Goal: Information Seeking & Learning: Learn about a topic

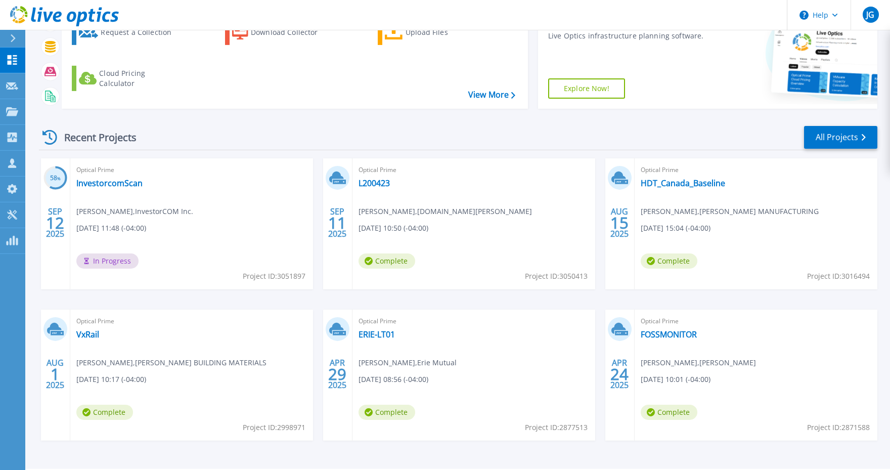
scroll to position [111, 0]
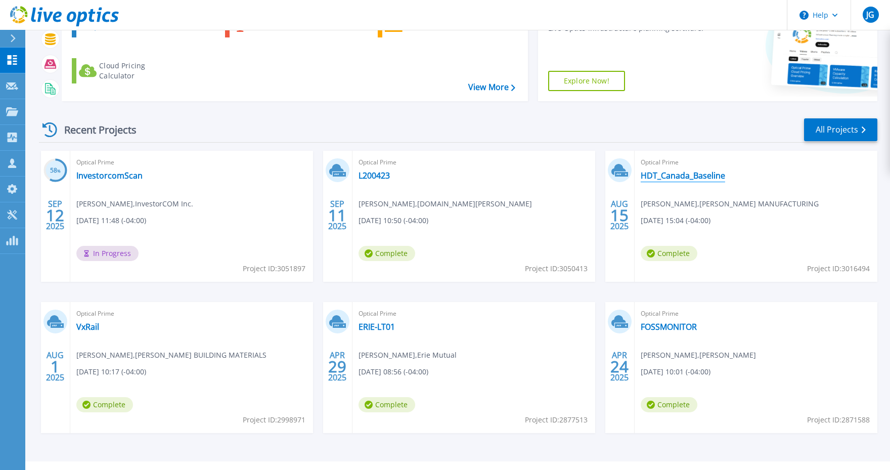
click at [699, 179] on link "HDT_Canada_Baseline" at bounding box center [683, 175] width 84 height 10
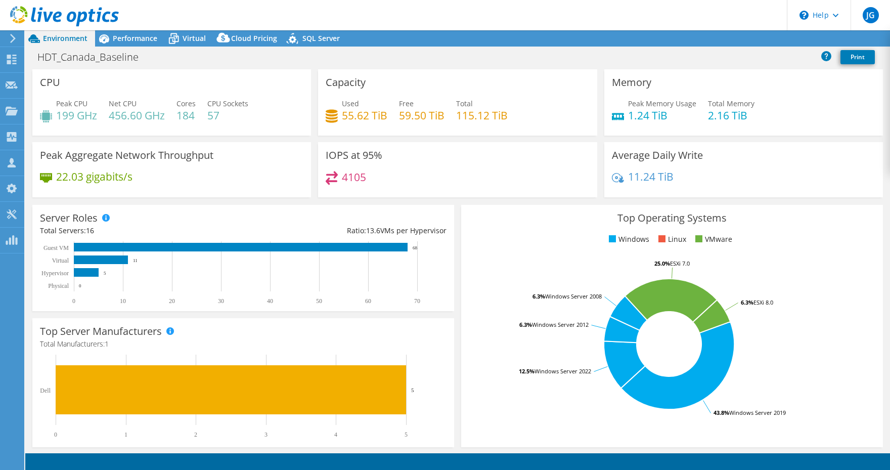
select select "[GEOGRAPHIC_DATA]"
select select "CAD"
click at [125, 38] on span "Performance" at bounding box center [135, 38] width 45 height 10
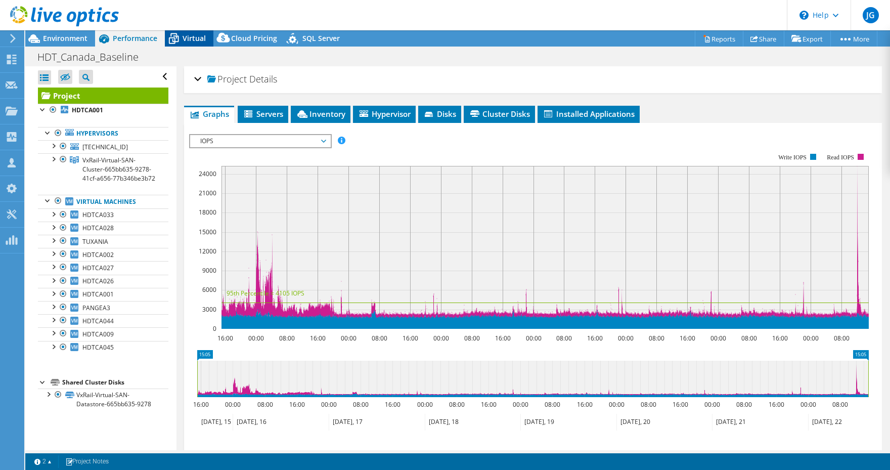
click at [195, 37] on span "Virtual" at bounding box center [194, 38] width 23 height 10
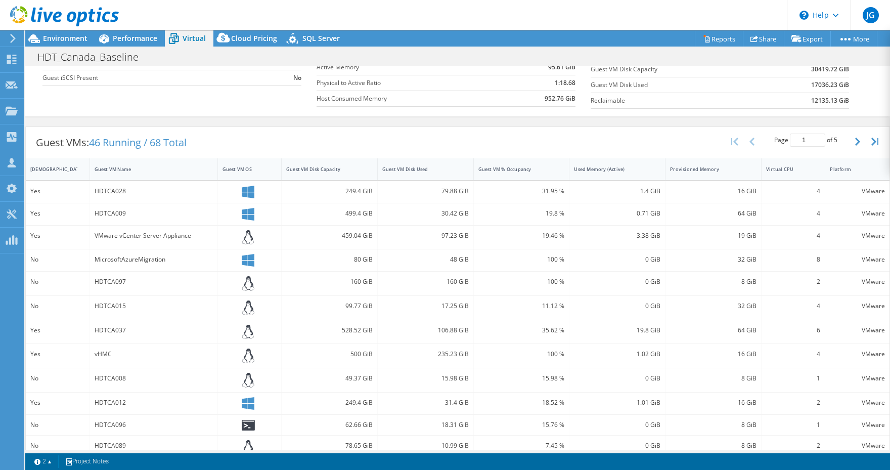
scroll to position [142, 0]
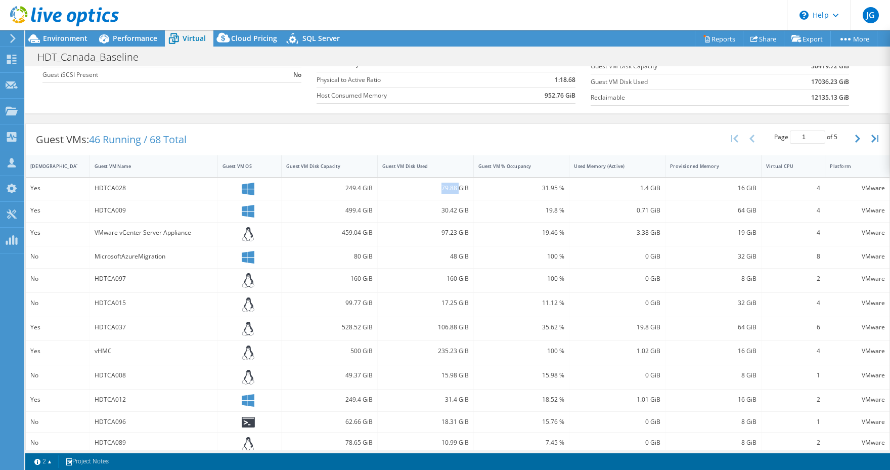
drag, startPoint x: 443, startPoint y: 187, endPoint x: 459, endPoint y: 187, distance: 16.7
click at [459, 187] on div "79.88 GiB" at bounding box center [425, 188] width 86 height 11
copy div "79.88"
drag, startPoint x: 439, startPoint y: 209, endPoint x: 459, endPoint y: 210, distance: 19.8
click at [459, 210] on div "30.42 GiB" at bounding box center [425, 210] width 86 height 11
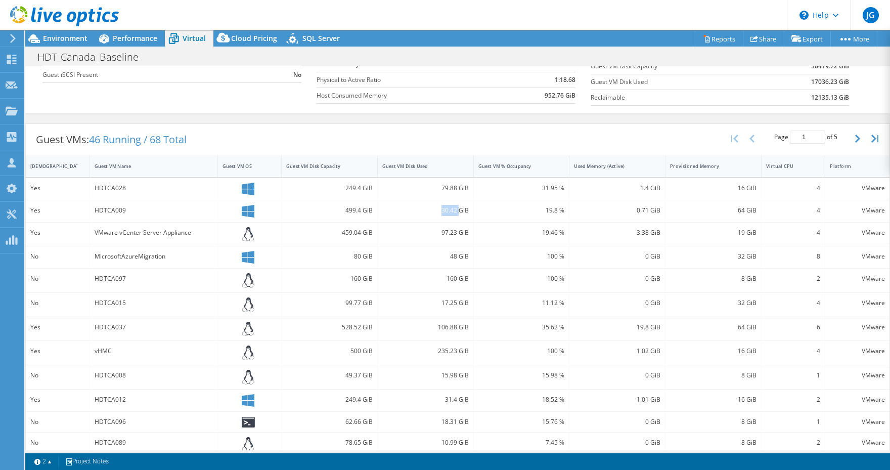
copy div "30.42"
drag, startPoint x: 449, startPoint y: 255, endPoint x: 460, endPoint y: 254, distance: 11.1
click at [460, 254] on div "48 GiB" at bounding box center [425, 256] width 86 height 11
copy div "48"
drag, startPoint x: 438, startPoint y: 326, endPoint x: 458, endPoint y: 324, distance: 19.8
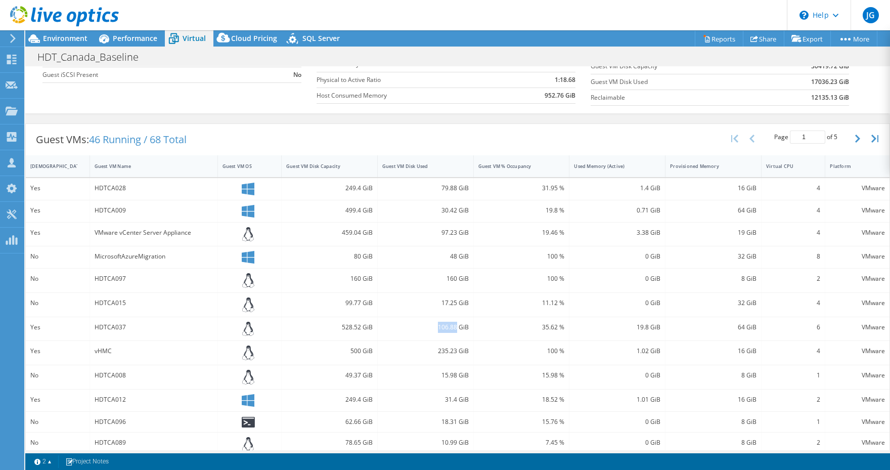
click at [458, 324] on div "106.88 GiB" at bounding box center [425, 327] width 86 height 11
copy div "106.88"
drag, startPoint x: 439, startPoint y: 348, endPoint x: 457, endPoint y: 350, distance: 18.8
click at [457, 350] on div "235.23 GiB" at bounding box center [425, 350] width 86 height 11
copy div "235.23"
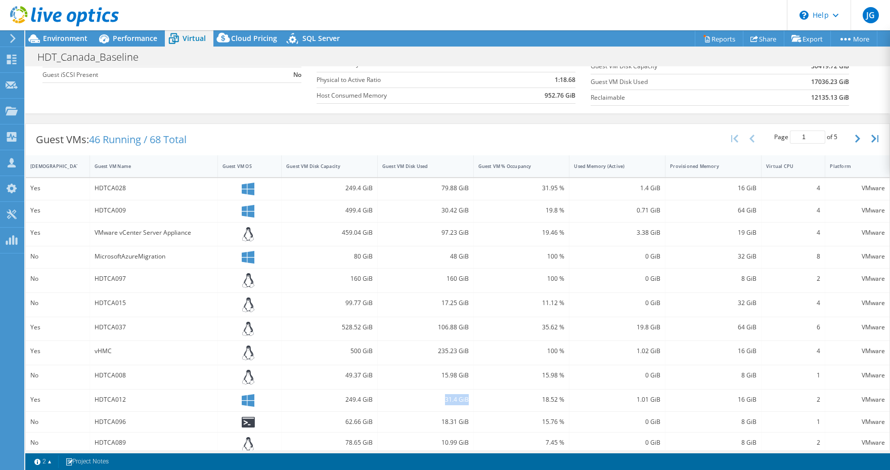
drag, startPoint x: 472, startPoint y: 398, endPoint x: 446, endPoint y: 398, distance: 26.8
click at [446, 398] on div "31.4 GiB" at bounding box center [426, 400] width 96 height 22
copy div "31.4 GiB"
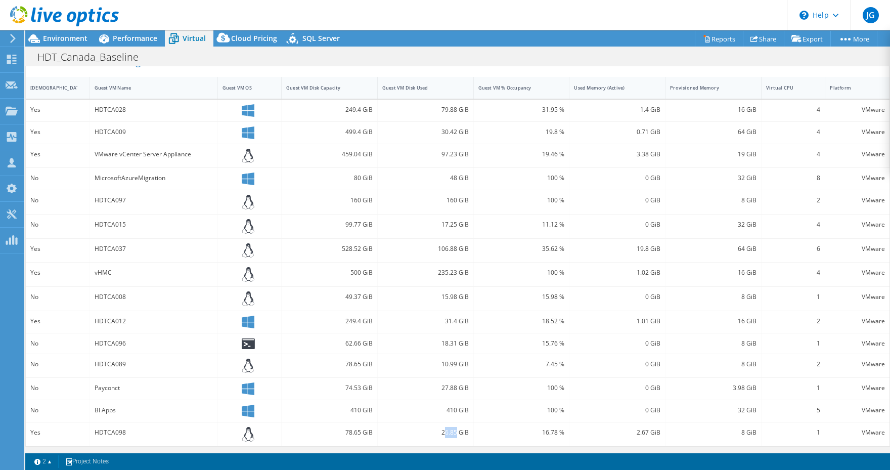
drag, startPoint x: 445, startPoint y: 431, endPoint x: 453, endPoint y: 430, distance: 8.2
click at [457, 430] on div "26.85 GiB" at bounding box center [425, 432] width 86 height 11
drag, startPoint x: 442, startPoint y: 432, endPoint x: 458, endPoint y: 432, distance: 15.7
click at [458, 432] on div "26.85 GiB" at bounding box center [425, 432] width 86 height 11
copy div "26.85"
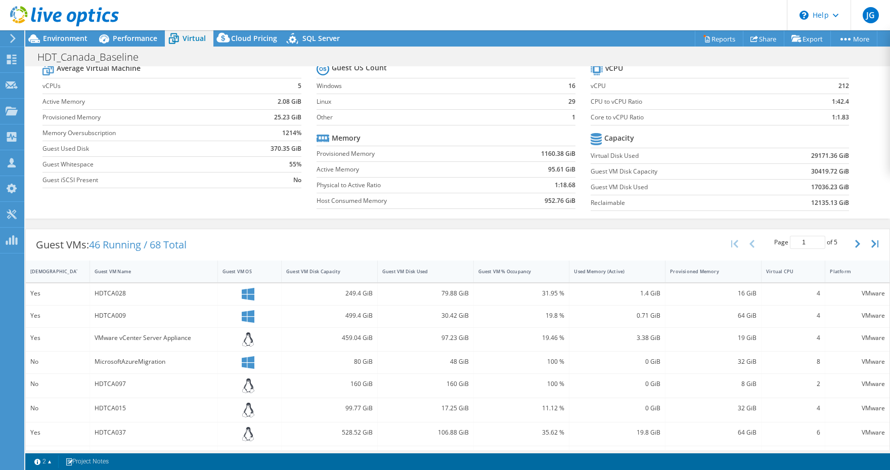
scroll to position [0, 0]
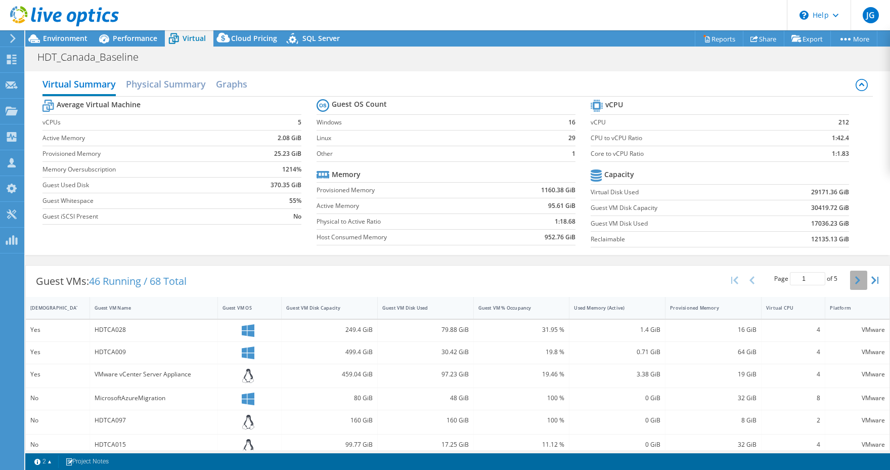
click at [854, 278] on button "button" at bounding box center [858, 280] width 17 height 19
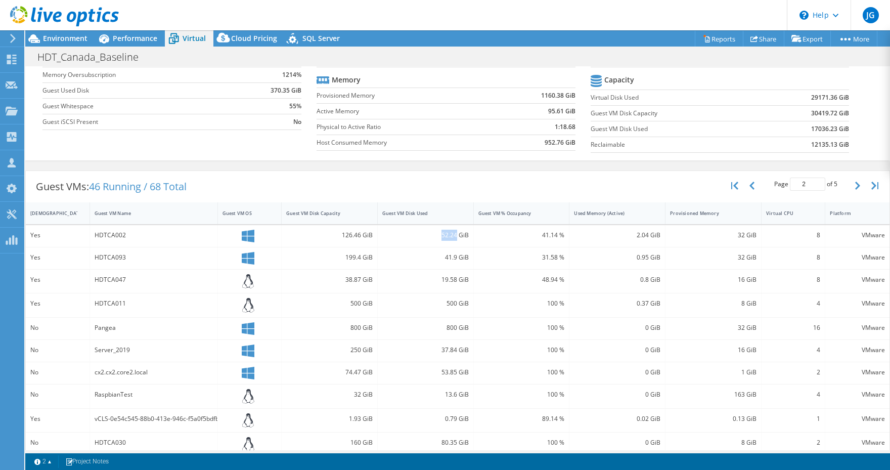
drag, startPoint x: 441, startPoint y: 233, endPoint x: 458, endPoint y: 234, distance: 17.2
click at [458, 234] on div "52.24 GiB" at bounding box center [425, 235] width 86 height 11
copy div "52.24"
drag, startPoint x: 442, startPoint y: 257, endPoint x: 457, endPoint y: 259, distance: 15.3
click at [457, 259] on div "41.9 GiB" at bounding box center [425, 257] width 86 height 11
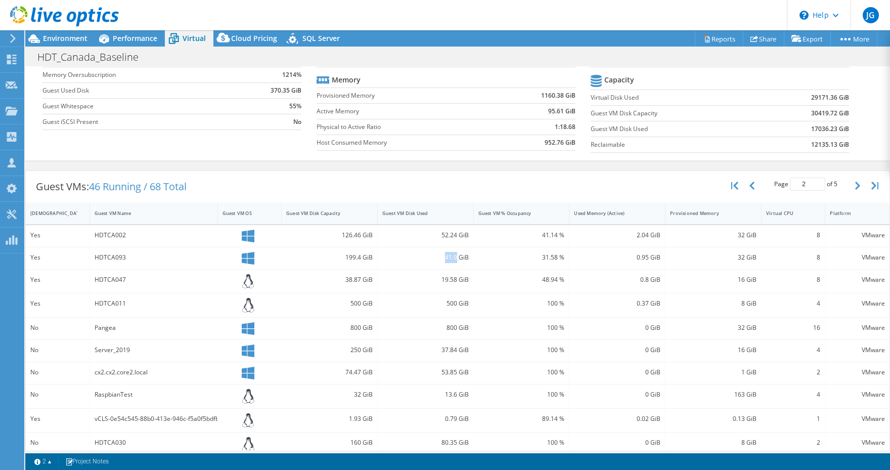
copy div "41.9"
click at [449, 278] on div "19.58 GiB" at bounding box center [425, 279] width 86 height 11
drag, startPoint x: 434, startPoint y: 280, endPoint x: 456, endPoint y: 276, distance: 22.6
click at [456, 276] on div "19.58 GiB" at bounding box center [425, 279] width 86 height 11
copy div "19.58"
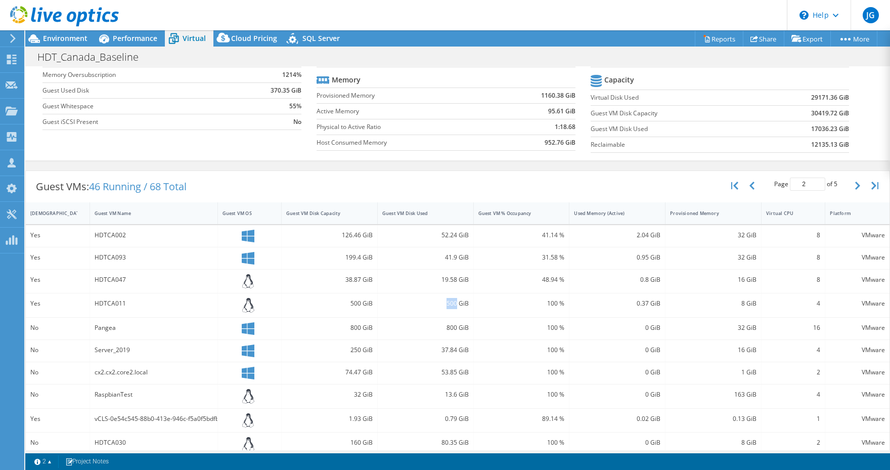
drag, startPoint x: 443, startPoint y: 300, endPoint x: 456, endPoint y: 303, distance: 14.0
click at [456, 303] on div "500 GiB" at bounding box center [425, 303] width 86 height 11
drag, startPoint x: 97, startPoint y: 415, endPoint x: 211, endPoint y: 414, distance: 114.3
click at [211, 414] on div "vCLS-0e54c545-88b0-413e-946c-f5a0f5bdfb19" at bounding box center [154, 418] width 118 height 11
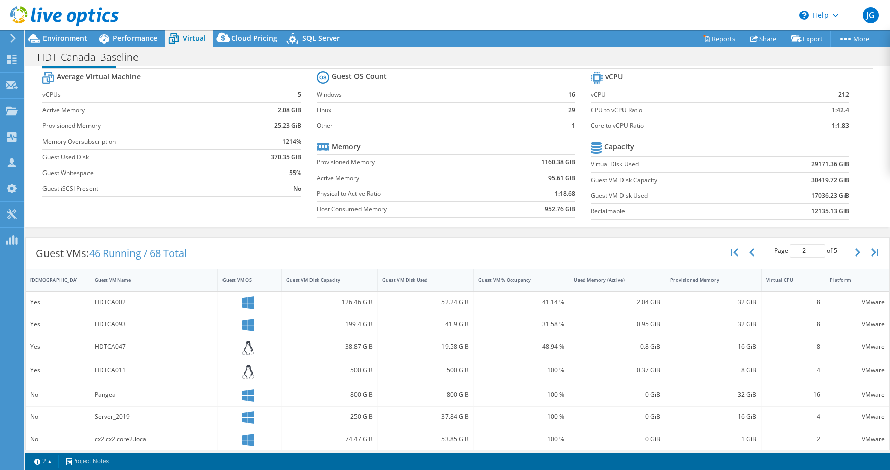
scroll to position [0, 0]
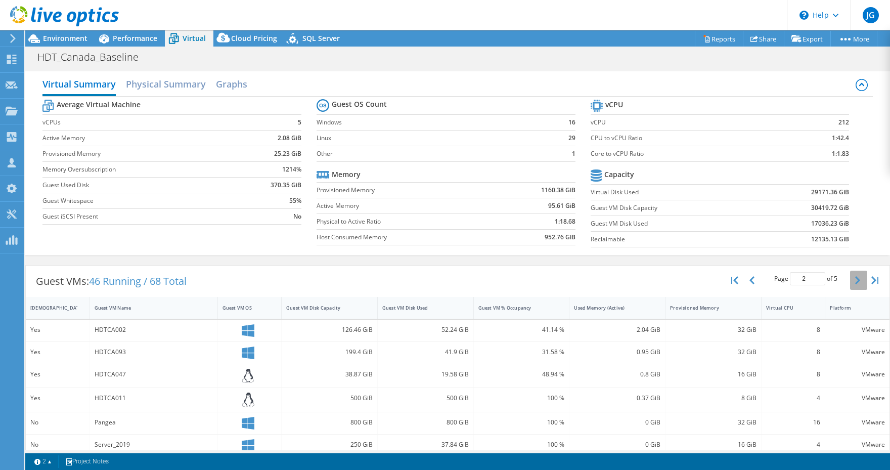
click at [858, 280] on icon "button" at bounding box center [857, 280] width 5 height 8
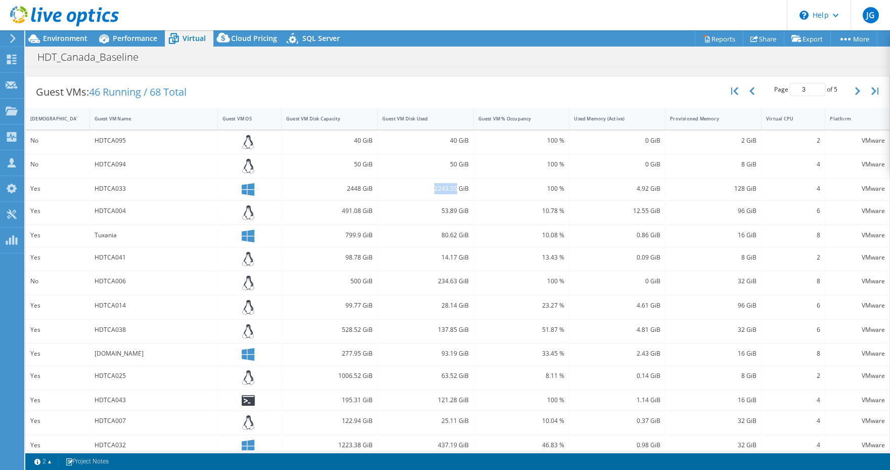
drag, startPoint x: 435, startPoint y: 187, endPoint x: 457, endPoint y: 184, distance: 21.4
click at [457, 184] on div "2243.55 GiB" at bounding box center [425, 188] width 86 height 11
drag, startPoint x: 439, startPoint y: 211, endPoint x: 458, endPoint y: 211, distance: 19.7
click at [458, 211] on div "53.89 GiB" at bounding box center [425, 210] width 86 height 11
click at [449, 233] on div "80.62 GiB" at bounding box center [425, 235] width 86 height 11
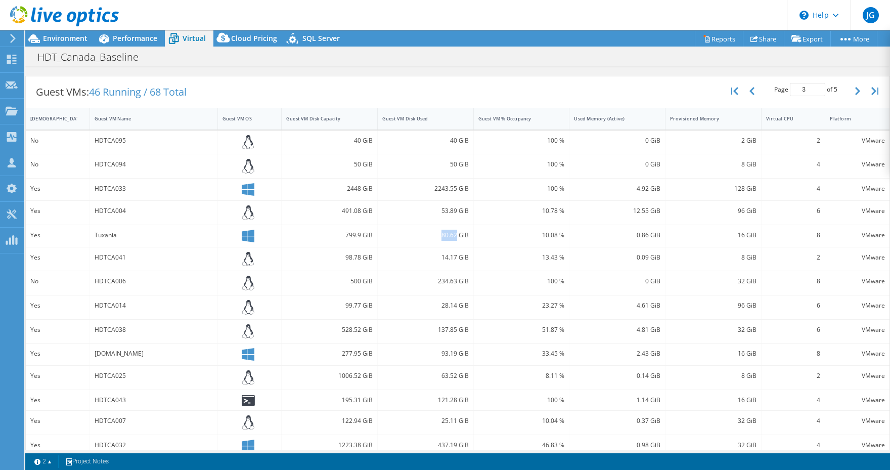
drag, startPoint x: 442, startPoint y: 233, endPoint x: 457, endPoint y: 233, distance: 15.7
click at [457, 233] on div "80.62 GiB" at bounding box center [425, 235] width 86 height 11
drag, startPoint x: 441, startPoint y: 258, endPoint x: 454, endPoint y: 257, distance: 13.7
click at [454, 258] on div "14.17 GiB" at bounding box center [425, 257] width 86 height 11
drag, startPoint x: 458, startPoint y: 254, endPoint x: 442, endPoint y: 258, distance: 16.1
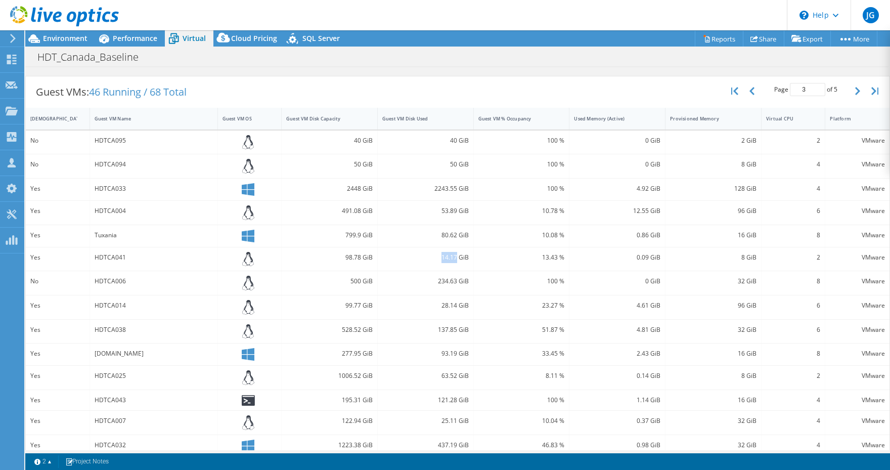
click at [442, 258] on div "14.17 GiB" at bounding box center [425, 257] width 86 height 11
drag, startPoint x: 442, startPoint y: 303, endPoint x: 457, endPoint y: 303, distance: 15.2
click at [457, 303] on div "28.14 GiB" at bounding box center [425, 305] width 86 height 11
drag, startPoint x: 437, startPoint y: 329, endPoint x: 458, endPoint y: 326, distance: 21.0
click at [458, 326] on div "137.85 GiB" at bounding box center [425, 329] width 86 height 11
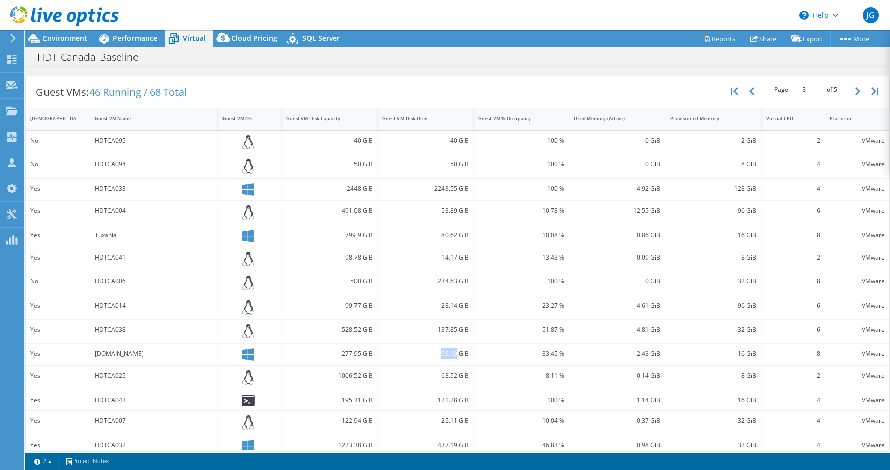
drag, startPoint x: 442, startPoint y: 351, endPoint x: 458, endPoint y: 353, distance: 16.3
click at [458, 353] on div "93.19 GiB" at bounding box center [425, 353] width 86 height 11
drag, startPoint x: 441, startPoint y: 376, endPoint x: 457, endPoint y: 373, distance: 16.0
click at [457, 373] on div "63.52 GiB" at bounding box center [425, 375] width 86 height 11
drag, startPoint x: 439, startPoint y: 399, endPoint x: 458, endPoint y: 396, distance: 19.0
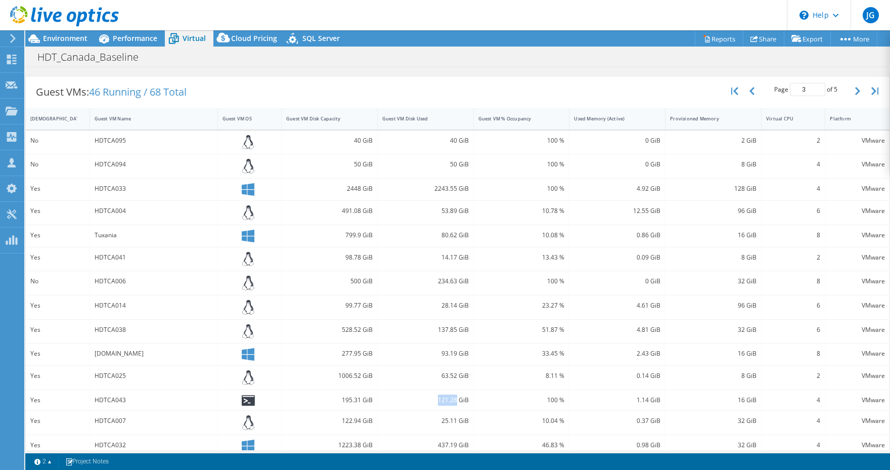
click at [458, 396] on div "121.28 GiB" at bounding box center [425, 400] width 86 height 11
drag, startPoint x: 442, startPoint y: 420, endPoint x: 456, endPoint y: 418, distance: 14.2
click at [456, 418] on div "25.11 GiB" at bounding box center [425, 420] width 86 height 11
drag, startPoint x: 439, startPoint y: 443, endPoint x: 456, endPoint y: 441, distance: 16.9
click at [456, 441] on div "437.19 GiB" at bounding box center [425, 445] width 86 height 11
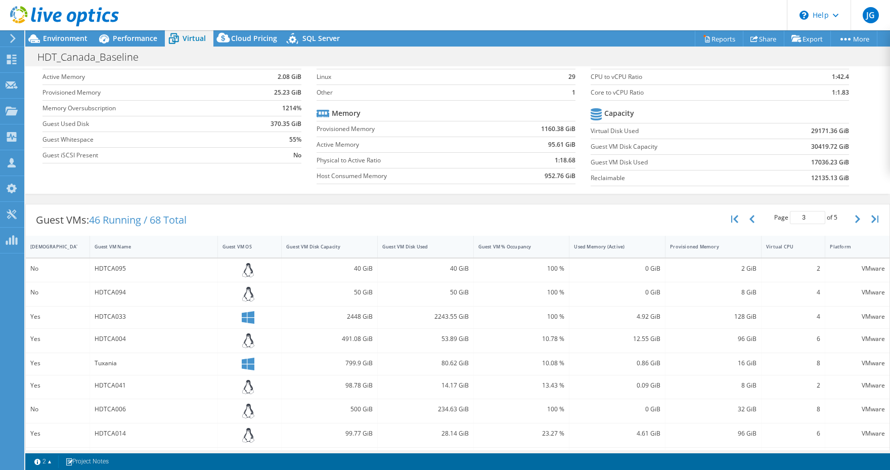
scroll to position [0, 0]
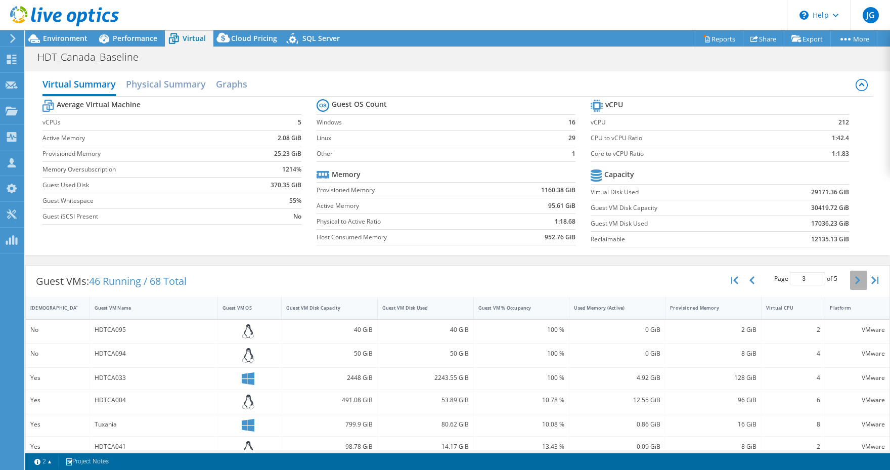
click at [855, 279] on icon "button" at bounding box center [857, 280] width 5 height 8
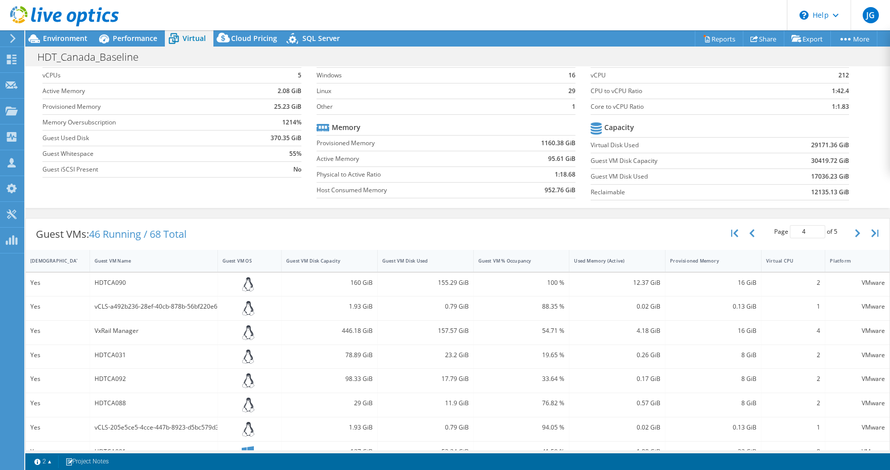
scroll to position [189, 0]
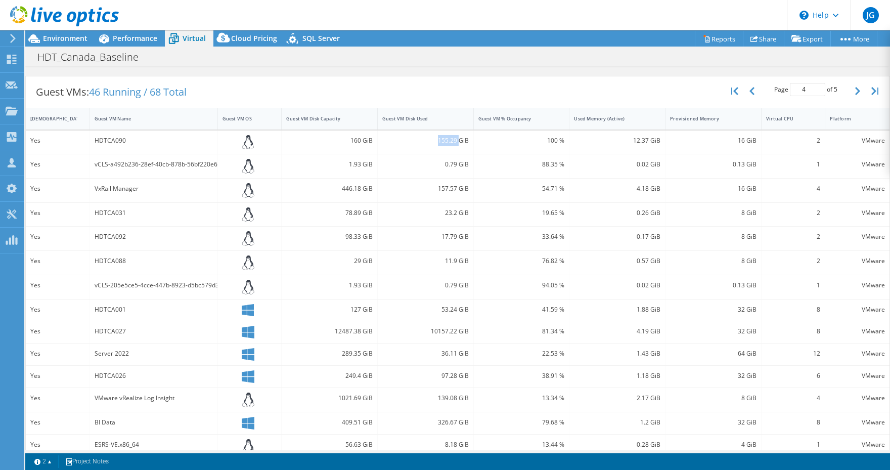
drag, startPoint x: 433, startPoint y: 138, endPoint x: 459, endPoint y: 138, distance: 25.8
click at [459, 138] on div "155.29 GiB" at bounding box center [425, 140] width 86 height 11
drag, startPoint x: 444, startPoint y: 211, endPoint x: 456, endPoint y: 211, distance: 11.6
click at [456, 211] on div "23.2 GiB" at bounding box center [425, 212] width 86 height 11
drag, startPoint x: 443, startPoint y: 237, endPoint x: 457, endPoint y: 236, distance: 14.7
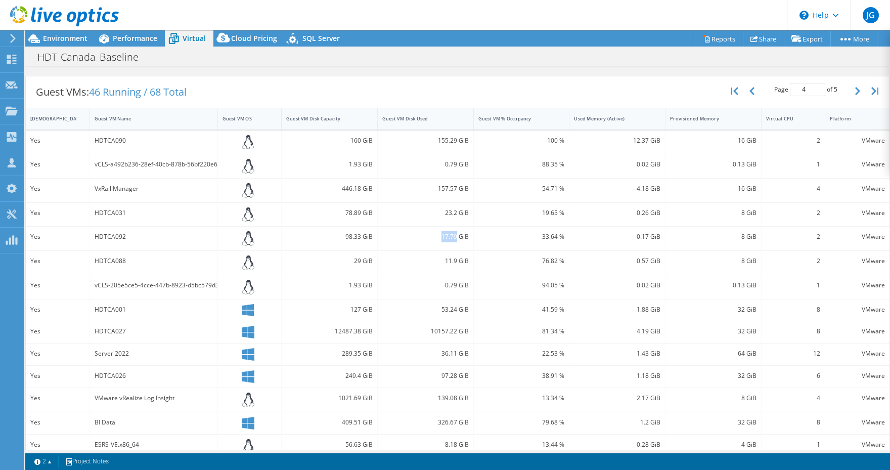
click at [457, 236] on div "17.79 GiB" at bounding box center [425, 236] width 86 height 11
drag, startPoint x: 441, startPoint y: 260, endPoint x: 458, endPoint y: 261, distance: 17.2
click at [458, 261] on div "11.9 GiB" at bounding box center [425, 260] width 86 height 11
drag, startPoint x: 441, startPoint y: 310, endPoint x: 456, endPoint y: 309, distance: 15.2
click at [456, 309] on div "53.24 GiB" at bounding box center [425, 309] width 86 height 11
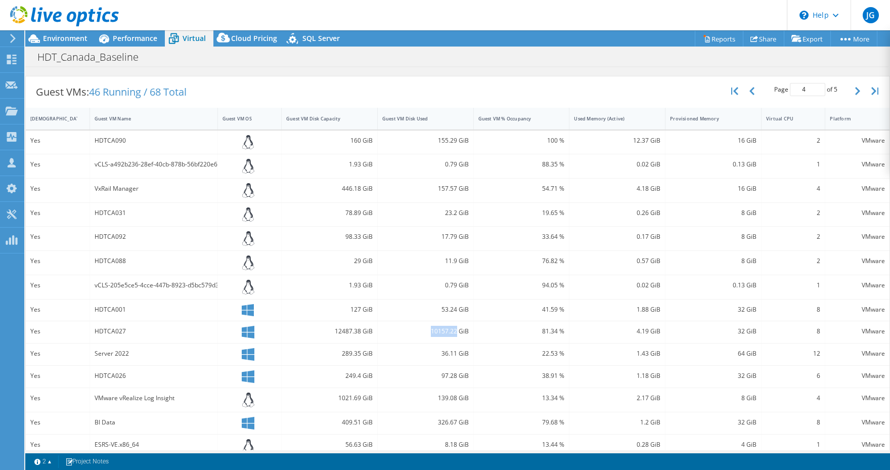
drag, startPoint x: 431, startPoint y: 331, endPoint x: 456, endPoint y: 330, distance: 24.3
click at [456, 330] on div "10157.22 GiB" at bounding box center [425, 331] width 86 height 11
drag, startPoint x: 440, startPoint y: 353, endPoint x: 457, endPoint y: 354, distance: 17.2
click at [457, 354] on div "36.11 GiB" at bounding box center [425, 353] width 86 height 11
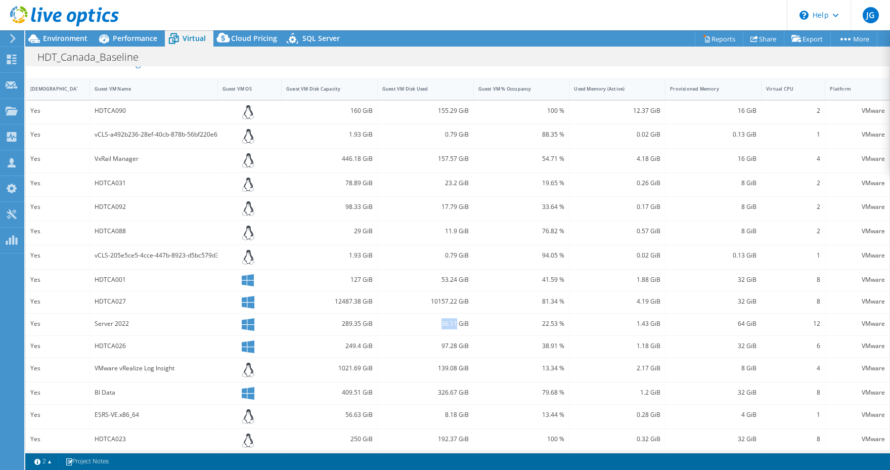
scroll to position [225, 0]
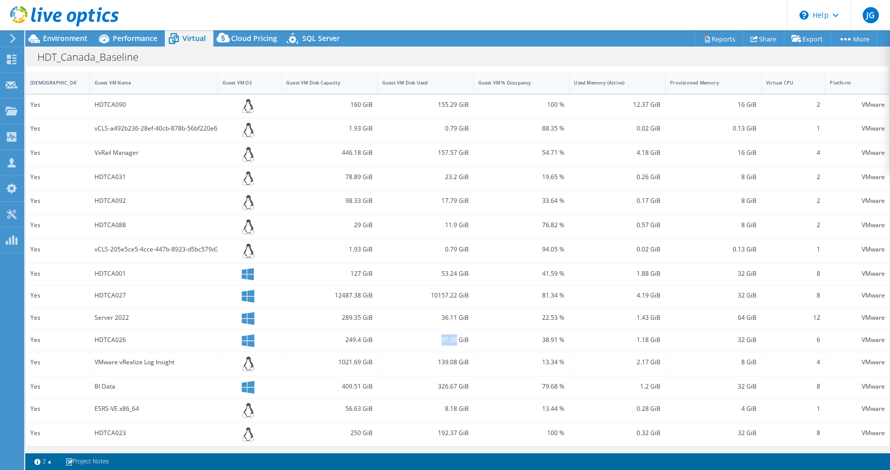
drag, startPoint x: 442, startPoint y: 339, endPoint x: 458, endPoint y: 340, distance: 16.2
click at [458, 340] on div "97.28 GiB" at bounding box center [425, 339] width 86 height 11
drag, startPoint x: 438, startPoint y: 386, endPoint x: 456, endPoint y: 385, distance: 18.7
click at [456, 385] on div "326.67 GiB" at bounding box center [425, 386] width 86 height 11
drag, startPoint x: 444, startPoint y: 408, endPoint x: 459, endPoint y: 407, distance: 14.7
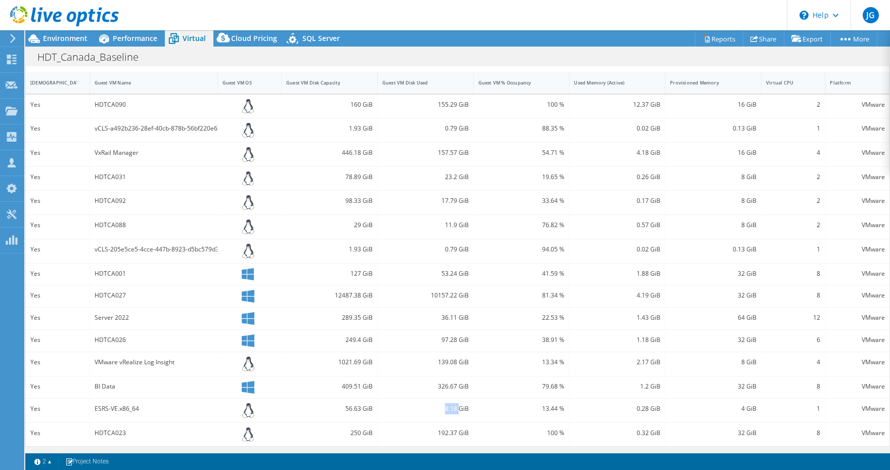
click at [459, 407] on div "8.18 GiB" at bounding box center [425, 408] width 86 height 11
drag, startPoint x: 444, startPoint y: 408, endPoint x: 457, endPoint y: 405, distance: 13.4
click at [457, 405] on div "8.18 GiB" at bounding box center [425, 408] width 86 height 11
drag, startPoint x: 437, startPoint y: 432, endPoint x: 458, endPoint y: 428, distance: 21.5
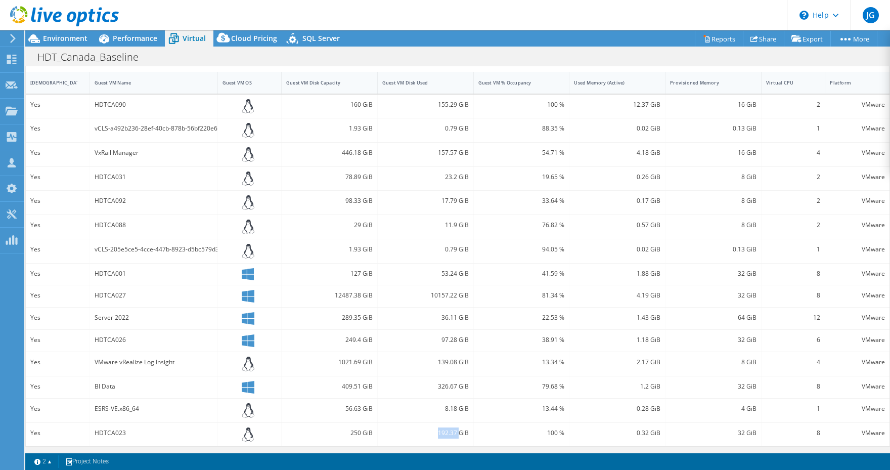
click at [458, 428] on div "192.37 GiB" at bounding box center [425, 432] width 86 height 11
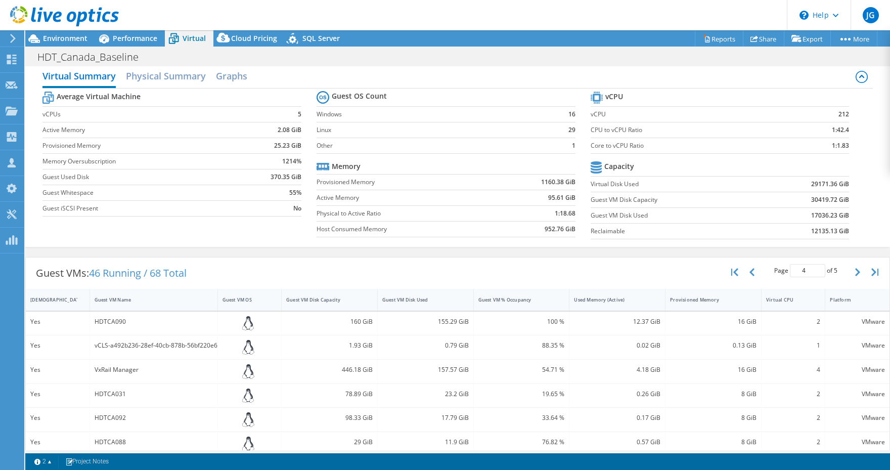
scroll to position [0, 0]
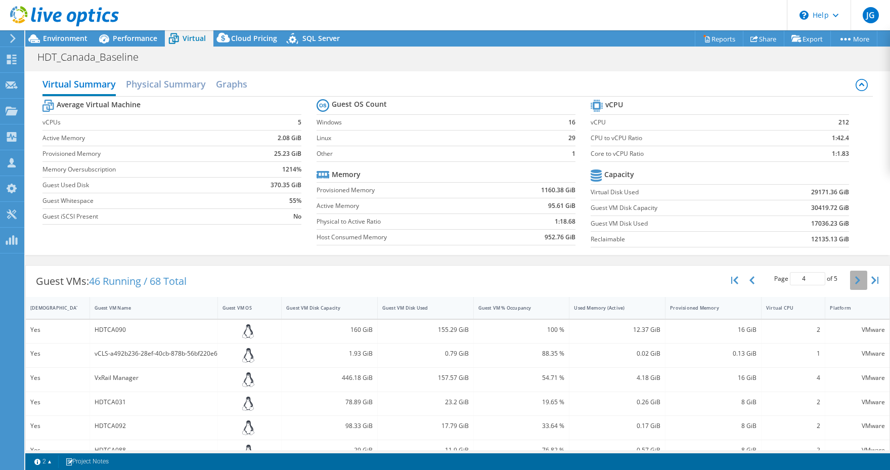
click at [854, 276] on button "button" at bounding box center [858, 280] width 17 height 19
type input "5"
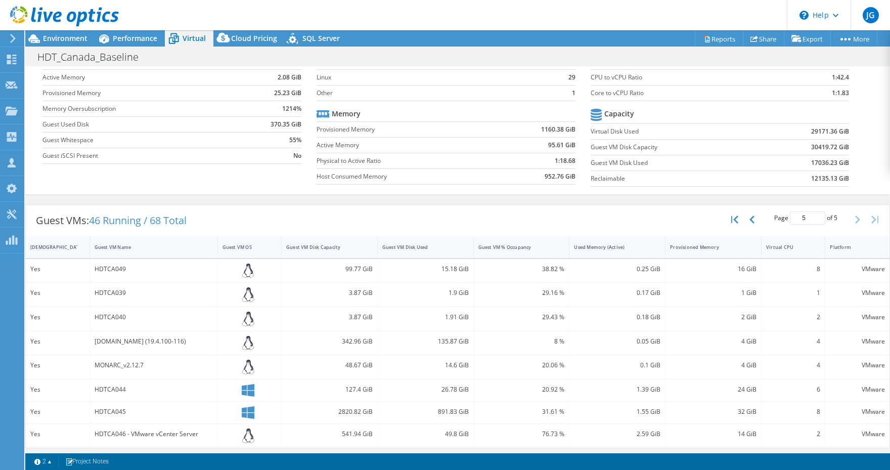
scroll to position [62, 0]
drag, startPoint x: 440, startPoint y: 266, endPoint x: 457, endPoint y: 266, distance: 17.2
click at [457, 266] on div "15.18 GiB" at bounding box center [425, 268] width 86 height 11
drag, startPoint x: 449, startPoint y: 291, endPoint x: 456, endPoint y: 291, distance: 6.6
click at [456, 291] on div "1.9 GiB" at bounding box center [425, 291] width 86 height 11
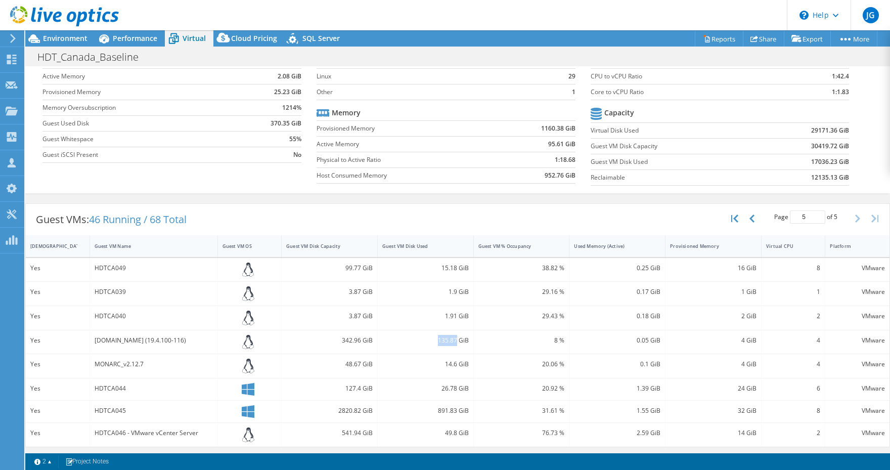
drag, startPoint x: 438, startPoint y: 340, endPoint x: 458, endPoint y: 339, distance: 19.8
click at [458, 339] on div "135.87 GiB" at bounding box center [425, 340] width 86 height 11
drag, startPoint x: 444, startPoint y: 365, endPoint x: 456, endPoint y: 365, distance: 12.6
click at [456, 365] on div "14.6 GiB" at bounding box center [425, 364] width 86 height 11
drag, startPoint x: 442, startPoint y: 392, endPoint x: 458, endPoint y: 390, distance: 16.3
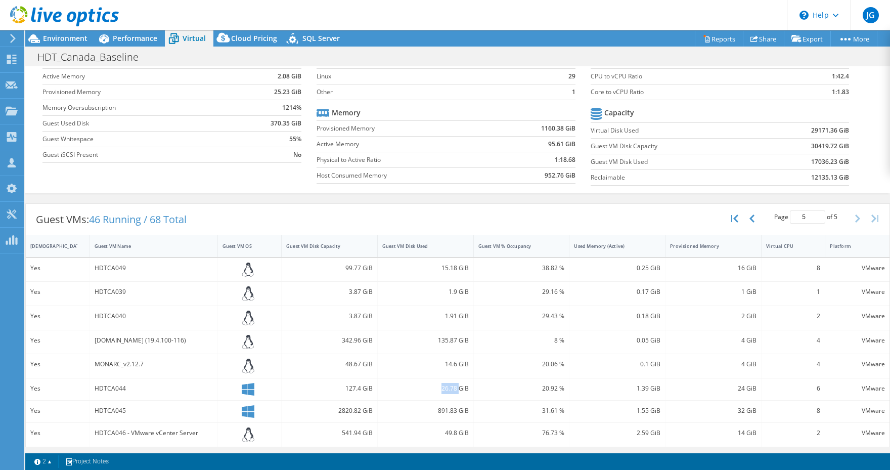
click at [458, 390] on div "26.78 GiB" at bounding box center [426, 389] width 96 height 22
drag, startPoint x: 439, startPoint y: 411, endPoint x: 456, endPoint y: 408, distance: 17.6
click at [456, 408] on div "891.83 GiB" at bounding box center [425, 410] width 86 height 11
